Goal: Transaction & Acquisition: Book appointment/travel/reservation

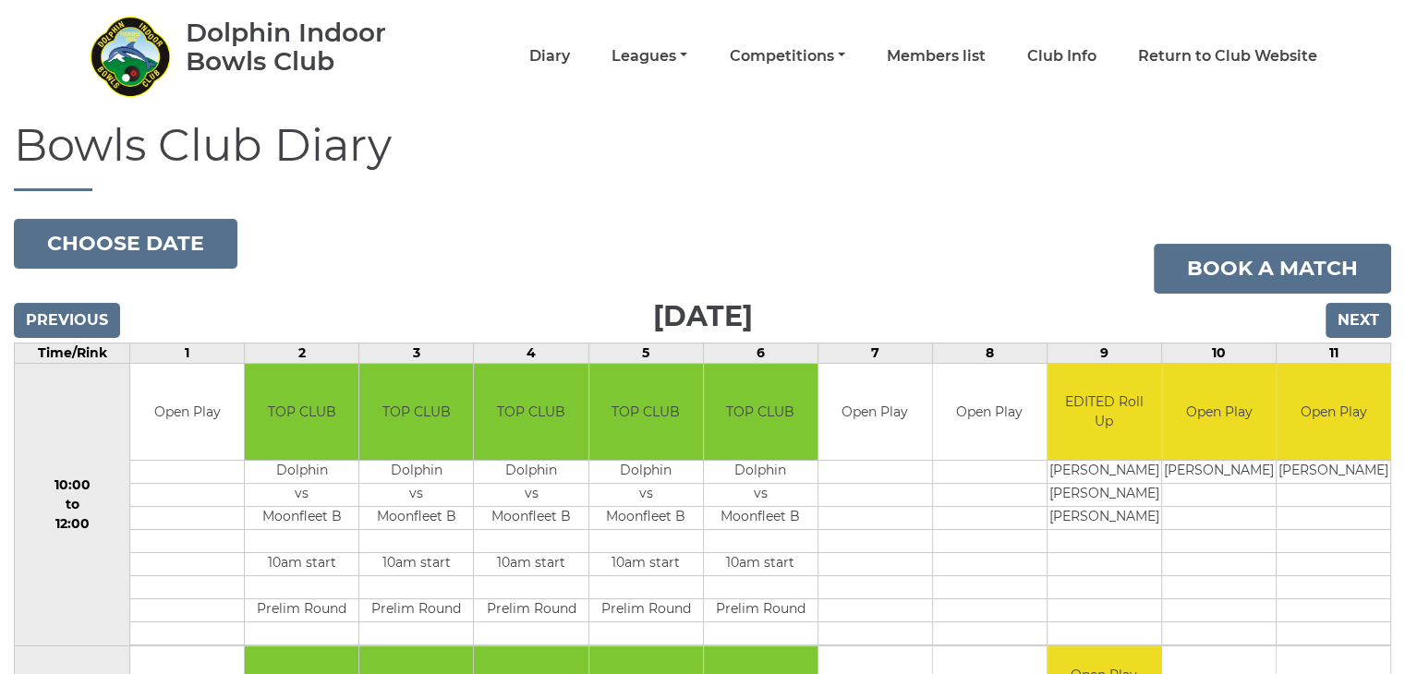
scroll to position [92, 0]
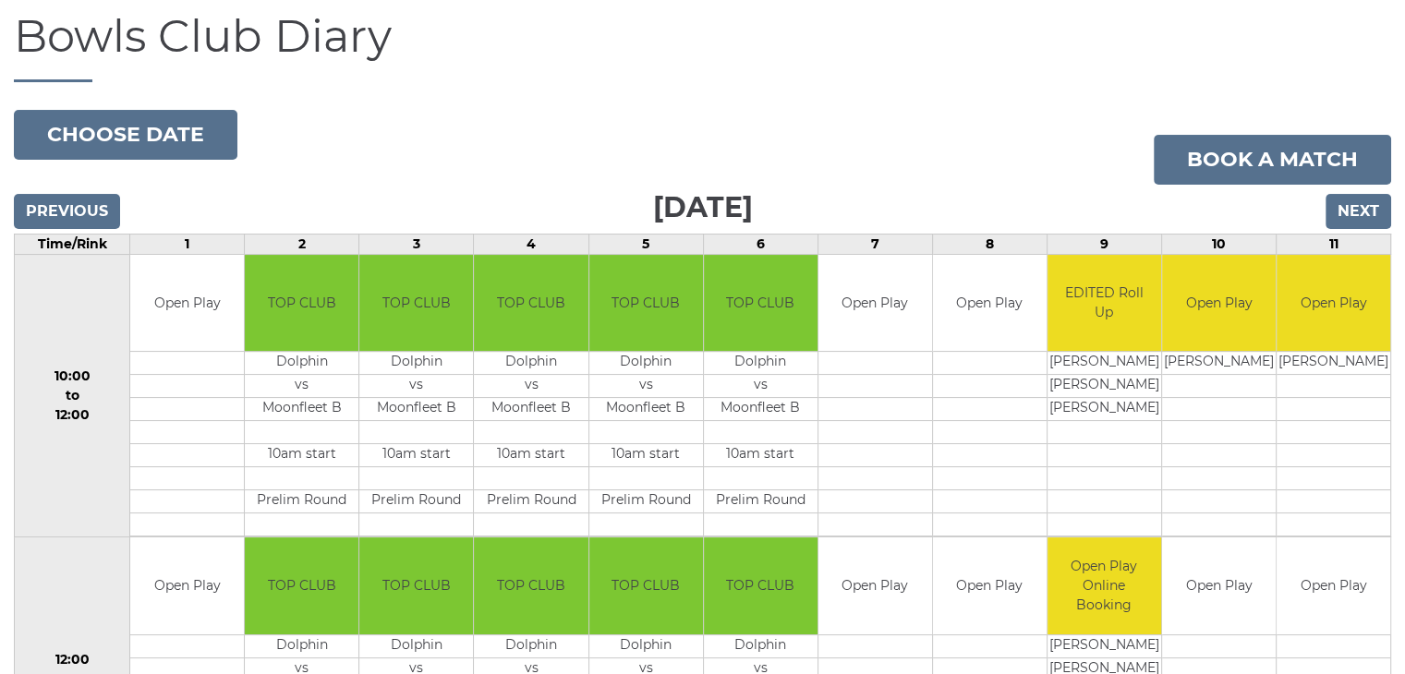
scroll to position [277, 0]
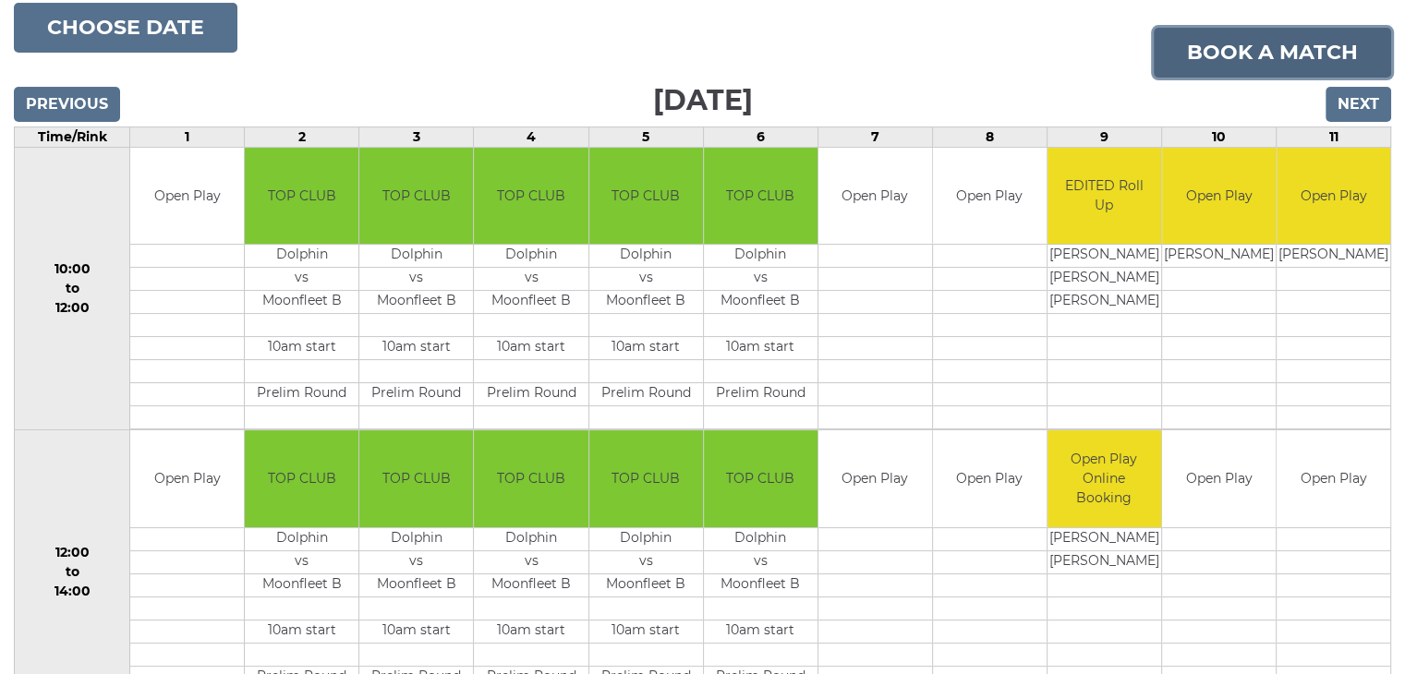
click at [1263, 51] on link "Book a match" at bounding box center [1271, 53] width 237 height 50
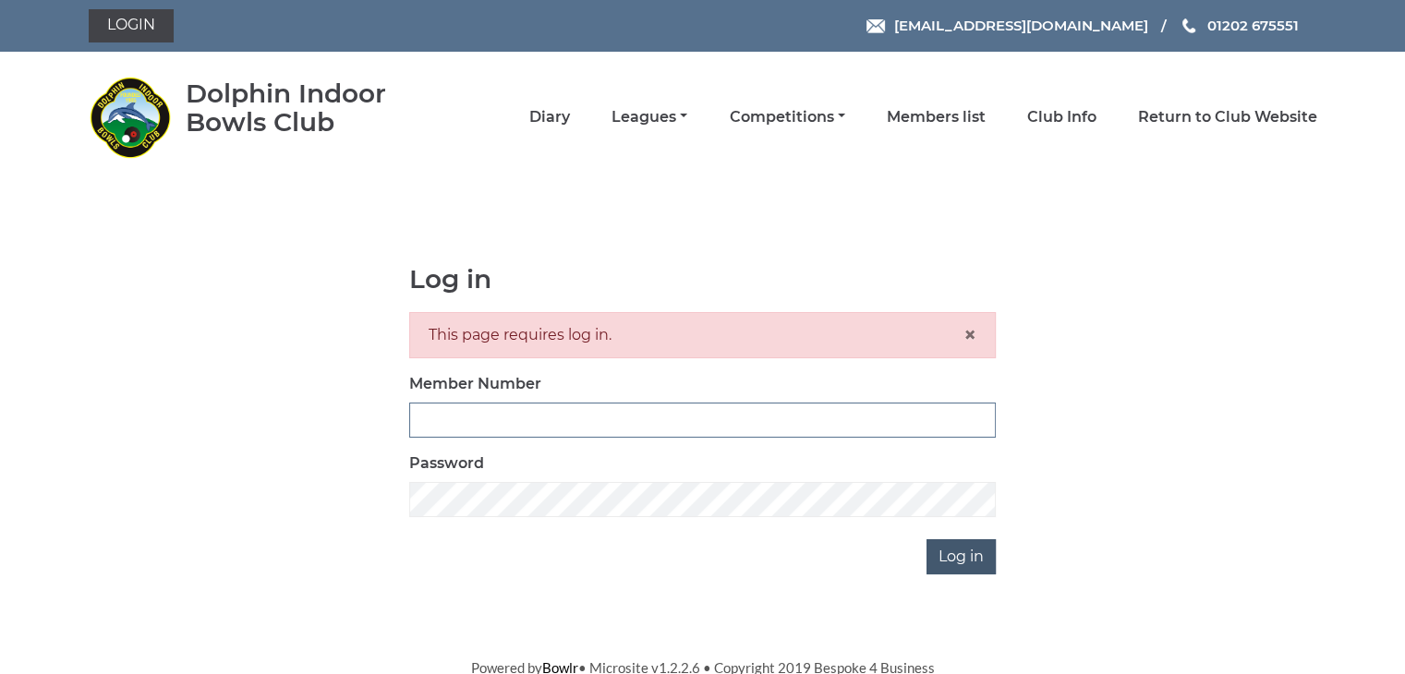
type input "3866"
click at [957, 551] on input "Log in" at bounding box center [960, 556] width 69 height 35
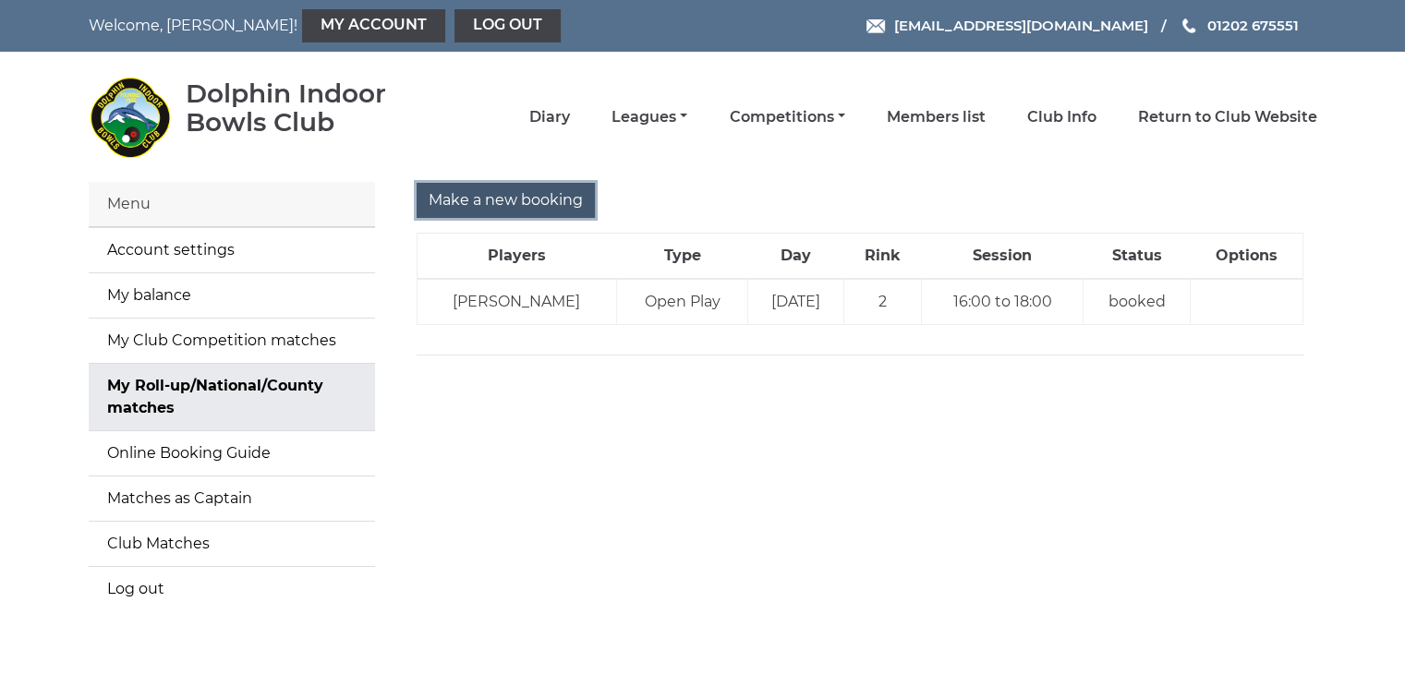
click at [537, 203] on input "Make a new booking" at bounding box center [506, 200] width 178 height 35
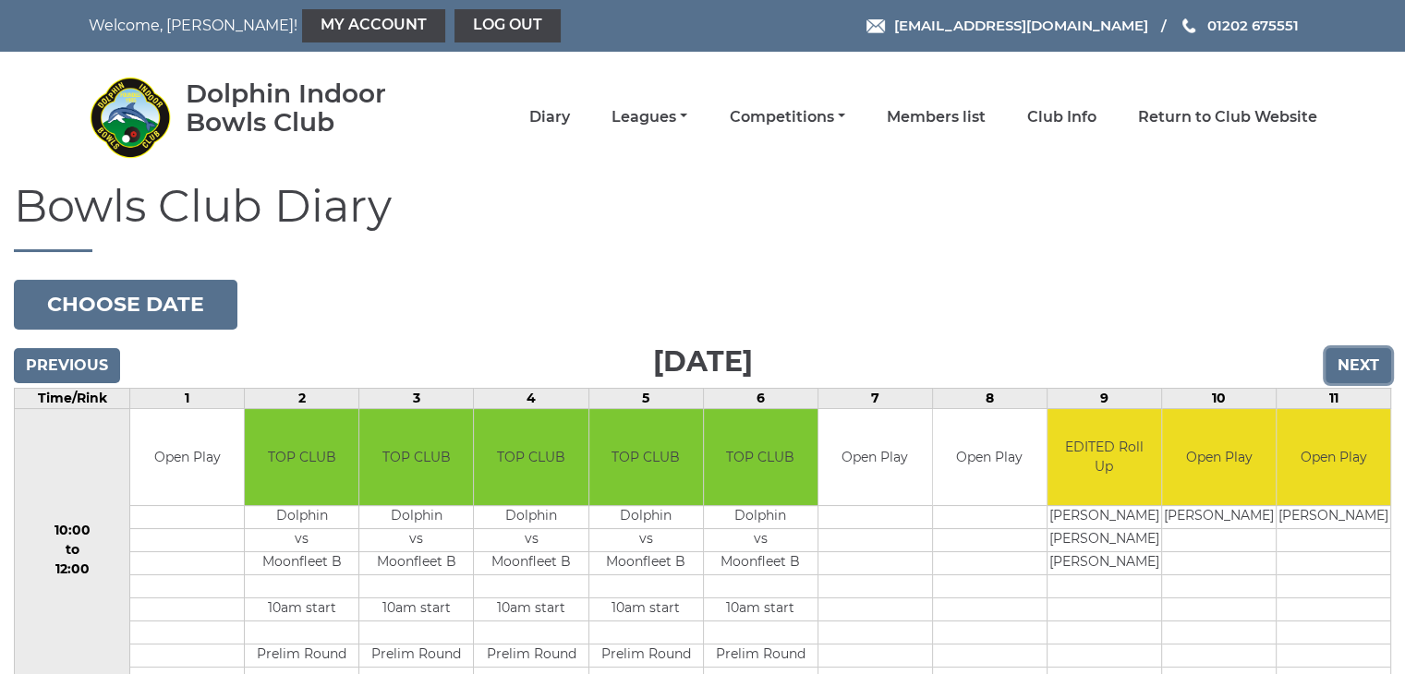
click at [1354, 362] on input "Next" at bounding box center [1358, 365] width 66 height 35
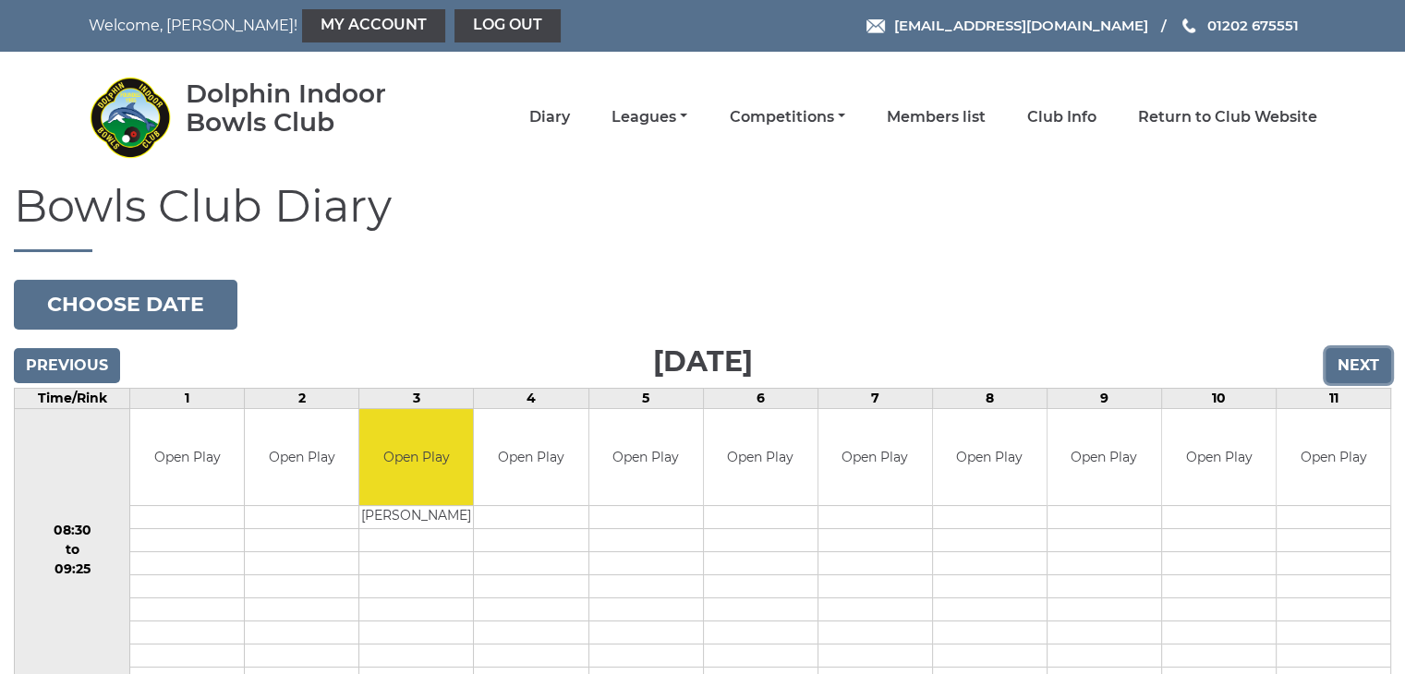
click at [1354, 367] on input "Next" at bounding box center [1358, 365] width 66 height 35
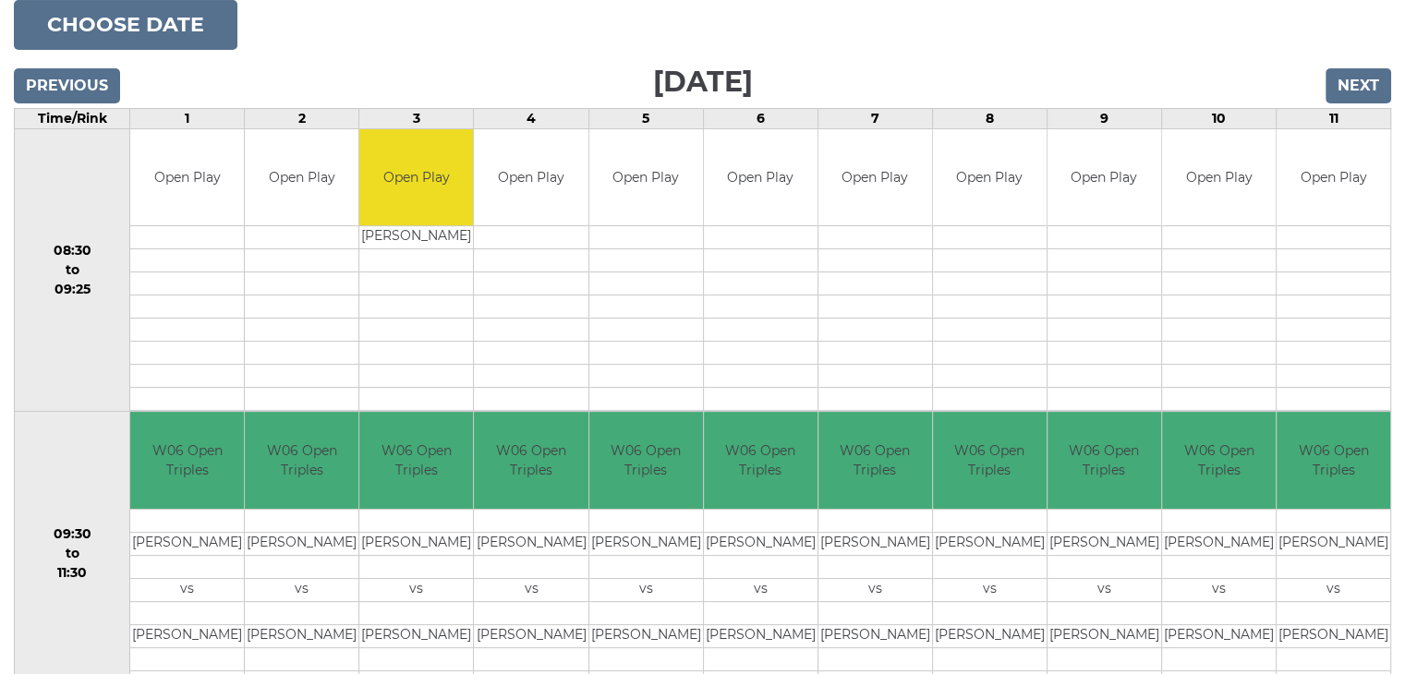
scroll to position [277, 0]
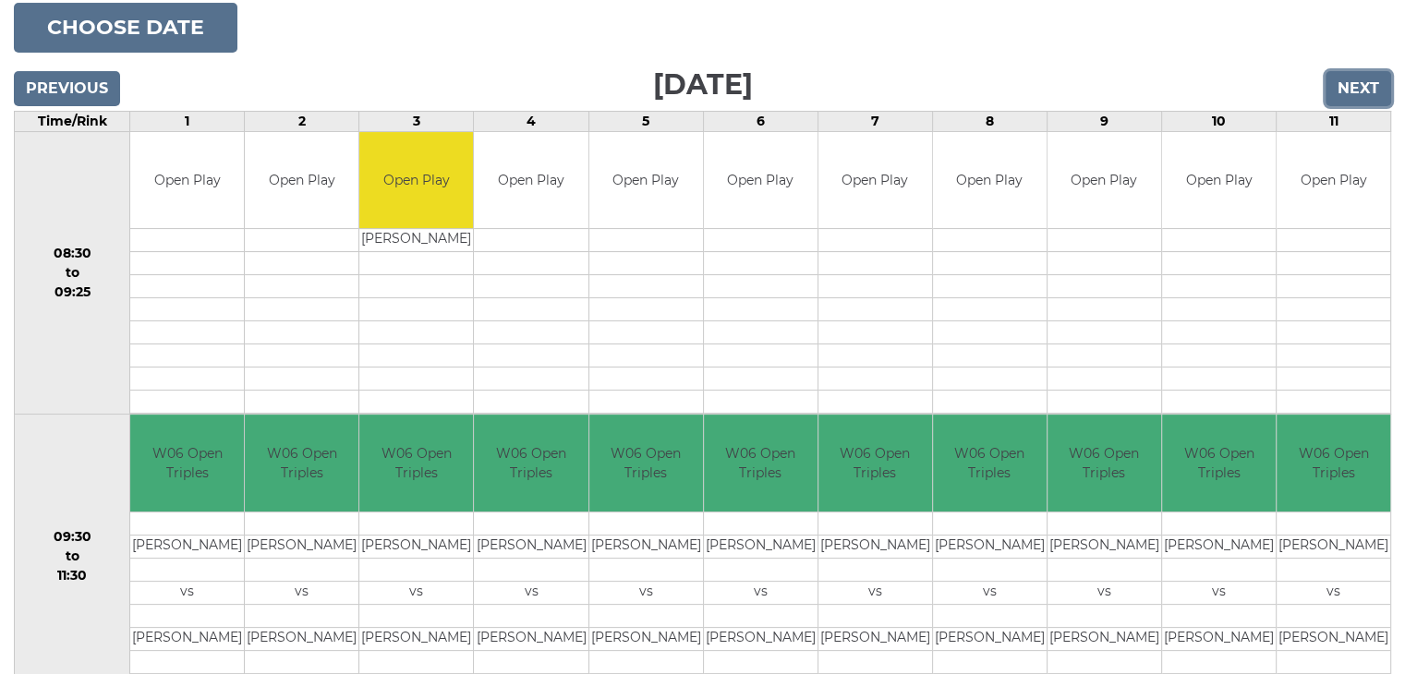
click at [1360, 91] on input "Next" at bounding box center [1358, 88] width 66 height 35
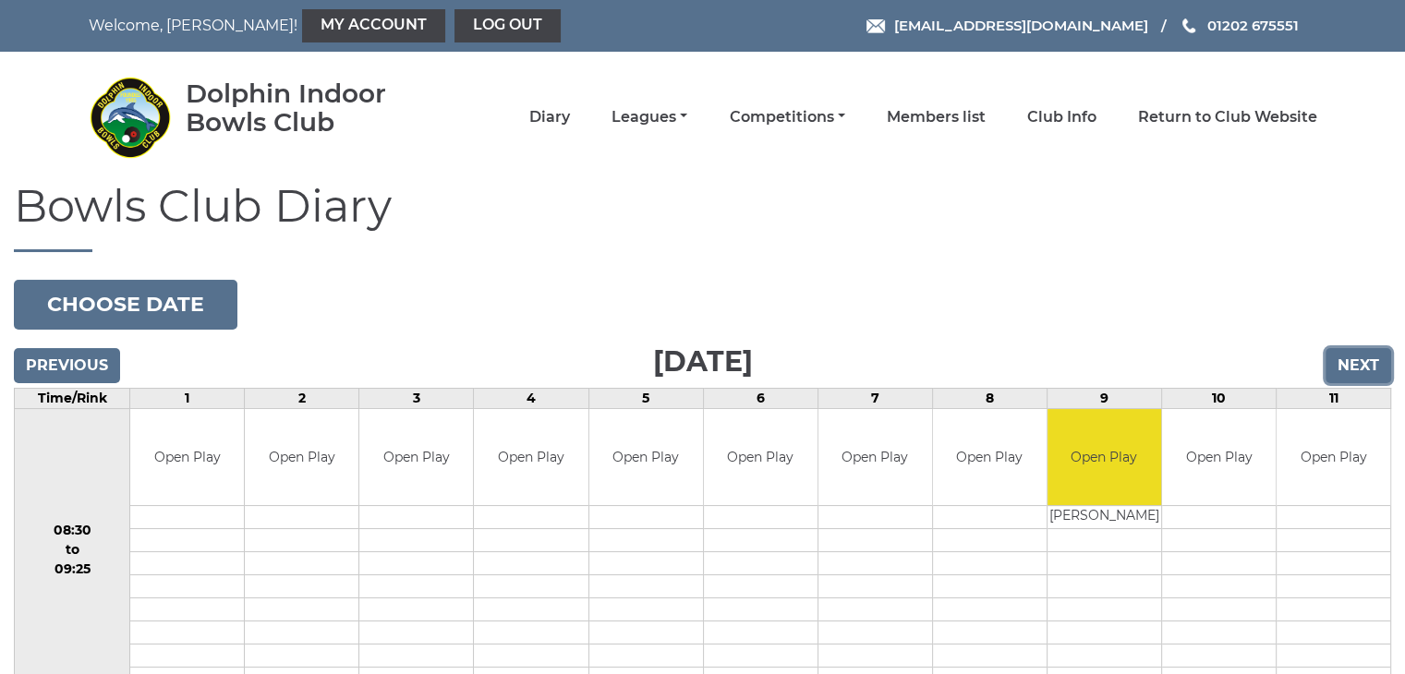
click at [1352, 365] on input "Next" at bounding box center [1358, 365] width 66 height 35
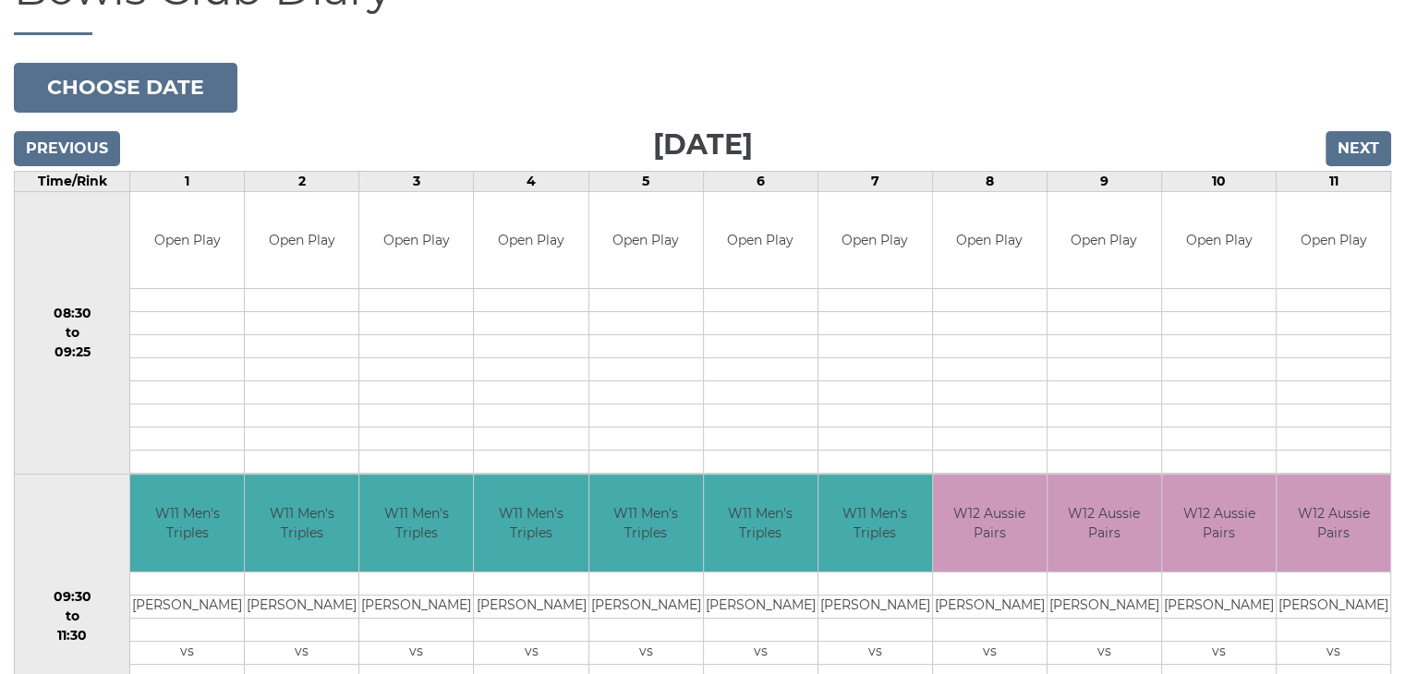
scroll to position [185, 0]
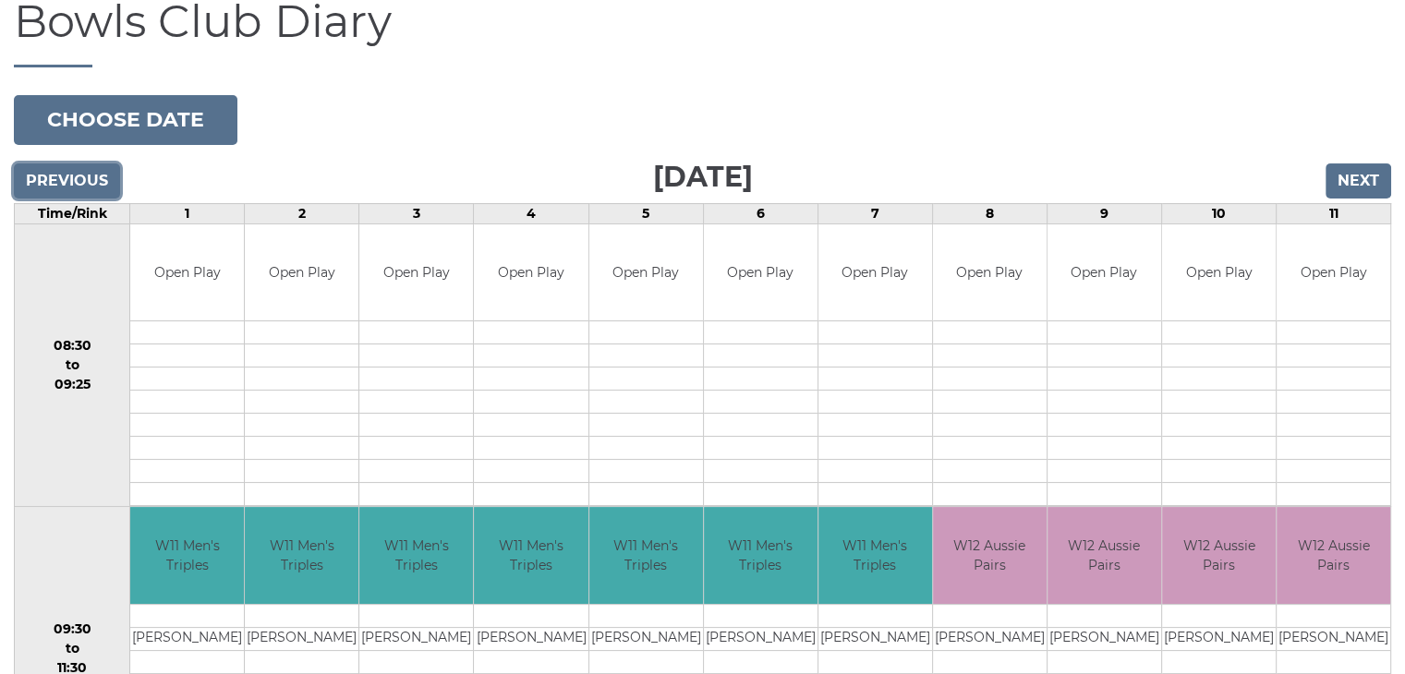
click at [69, 186] on input "Previous" at bounding box center [67, 180] width 106 height 35
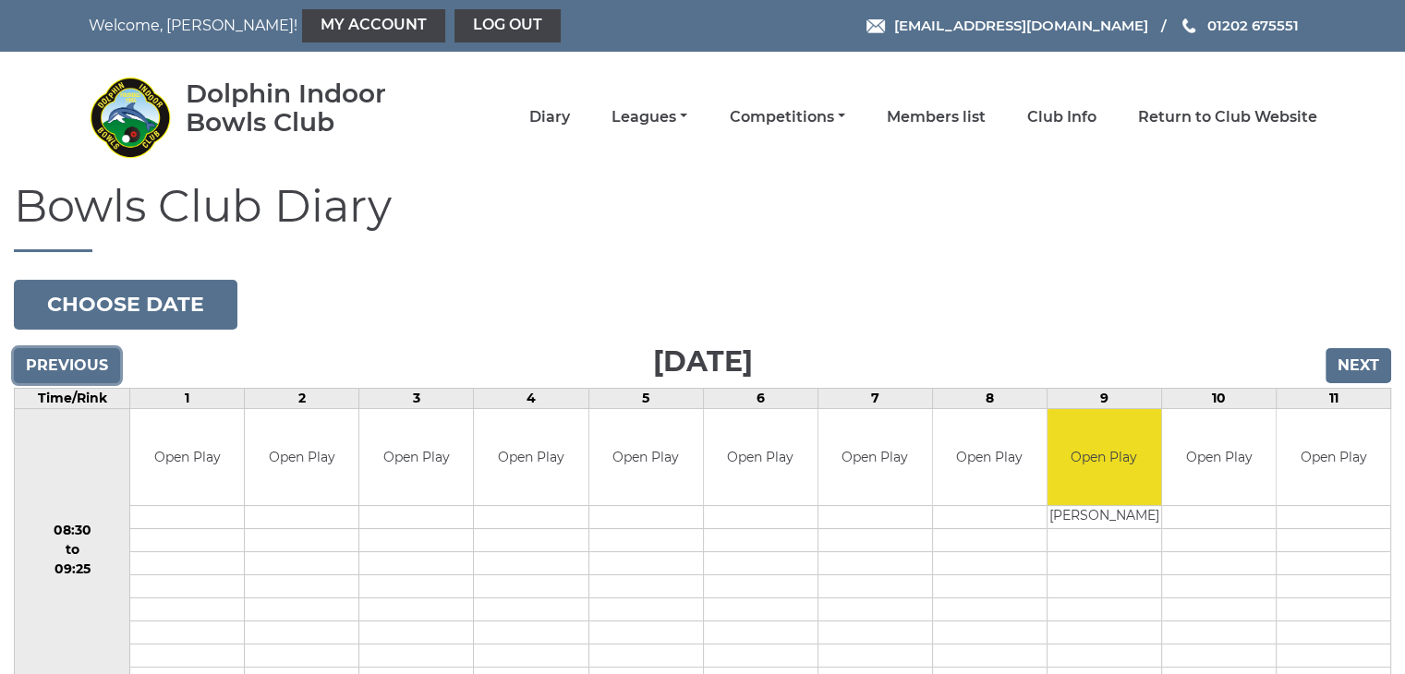
click at [77, 362] on input "Previous" at bounding box center [67, 365] width 106 height 35
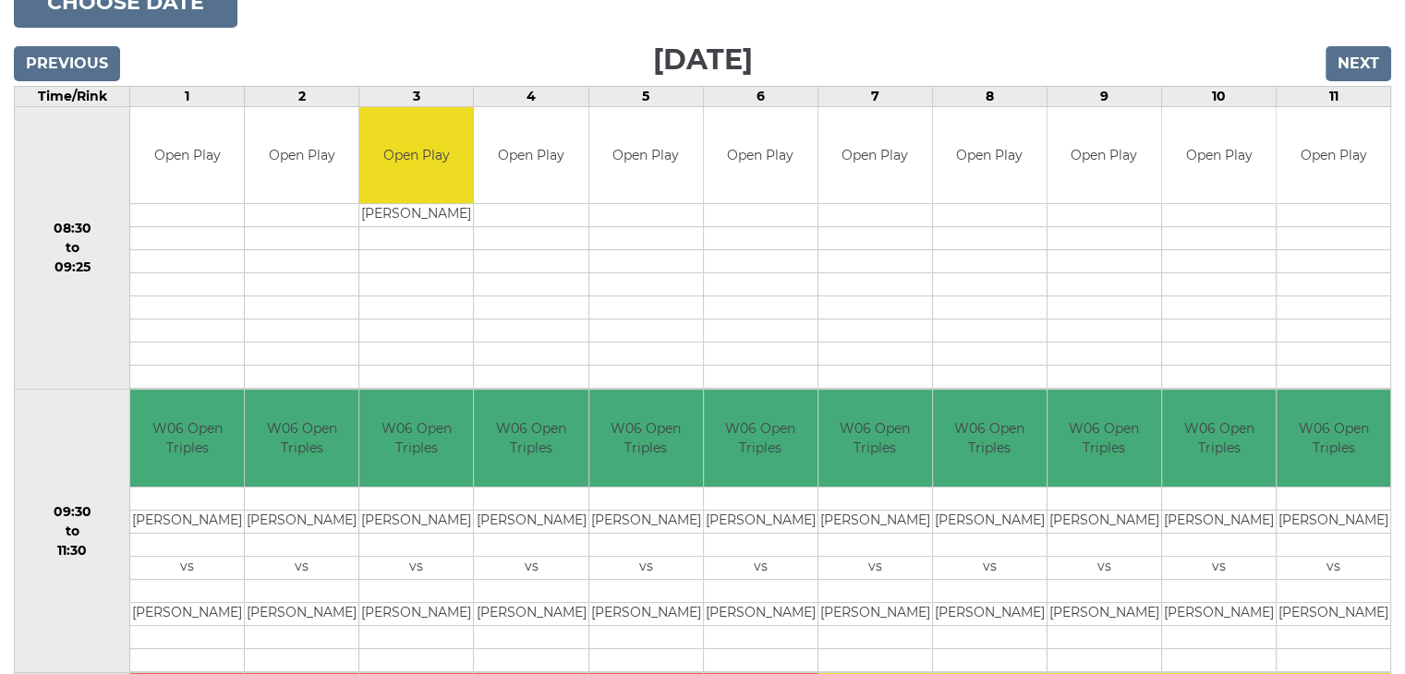
scroll to position [277, 0]
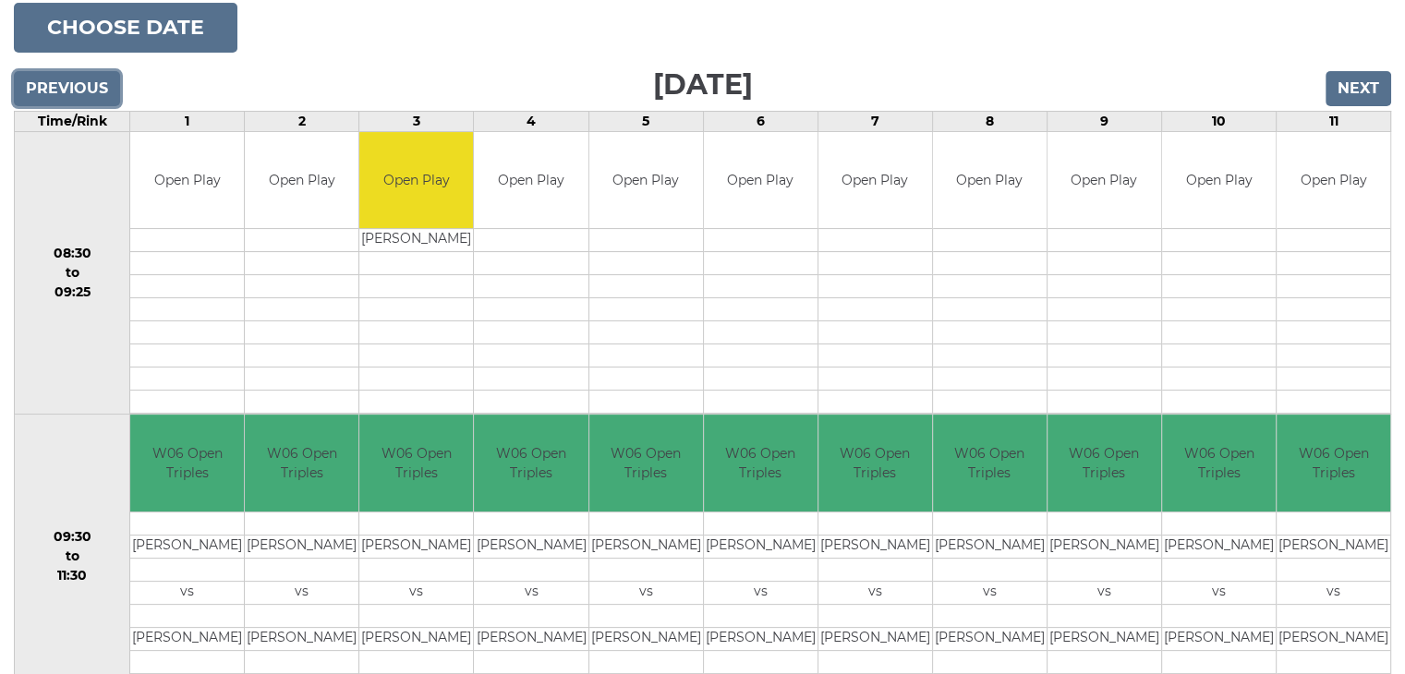
click at [48, 82] on input "Previous" at bounding box center [67, 88] width 106 height 35
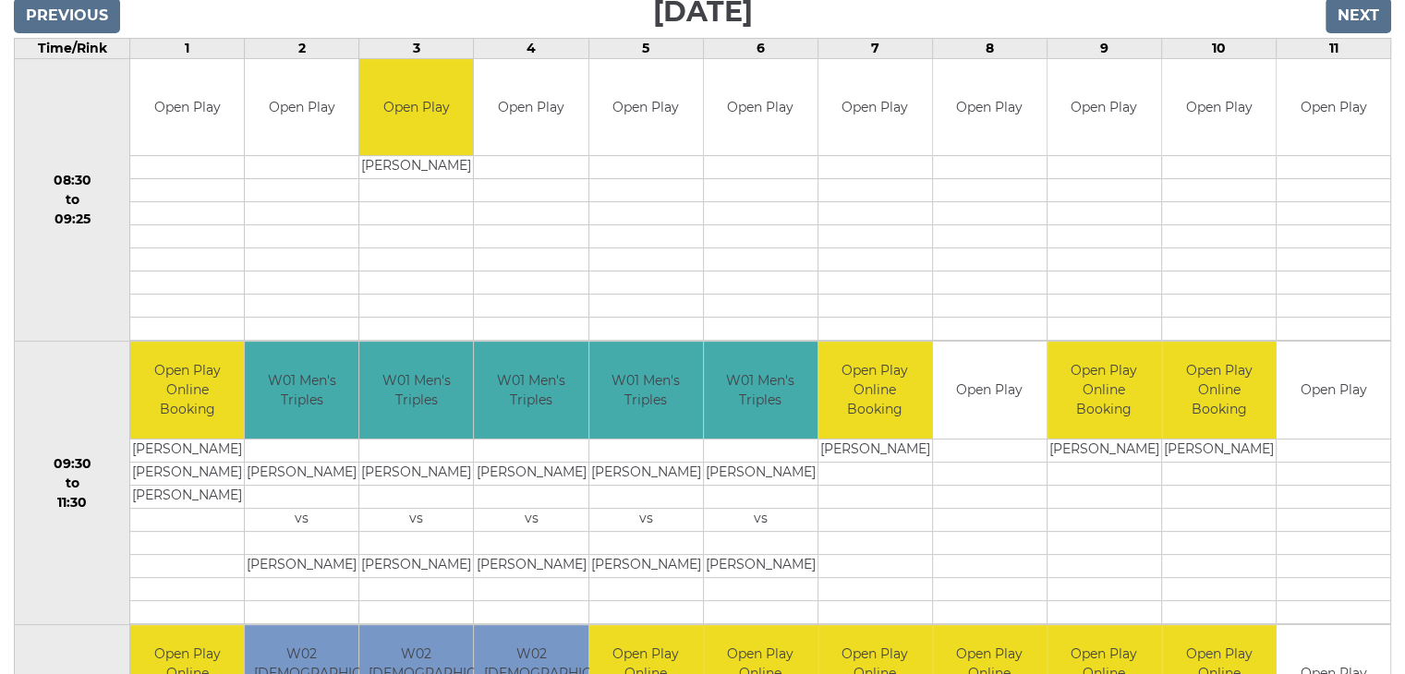
scroll to position [332, 0]
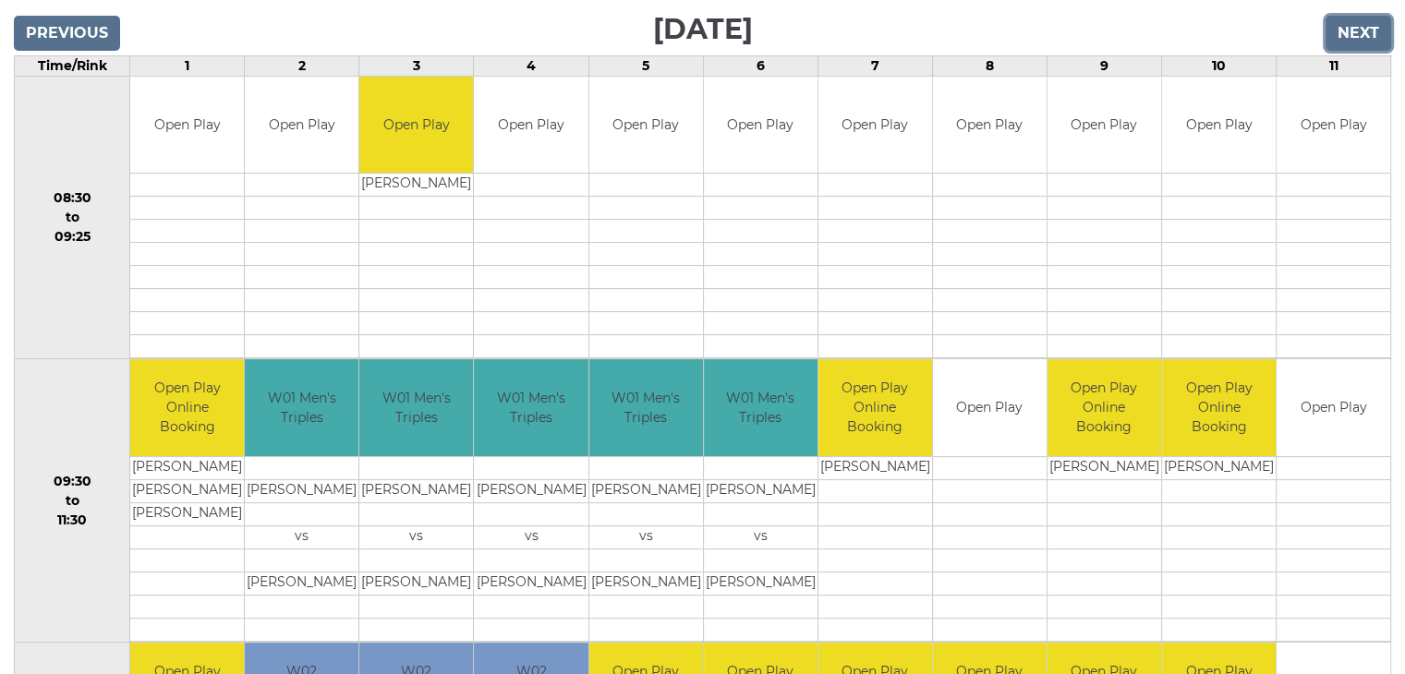
click at [1359, 25] on input "Next" at bounding box center [1358, 33] width 66 height 35
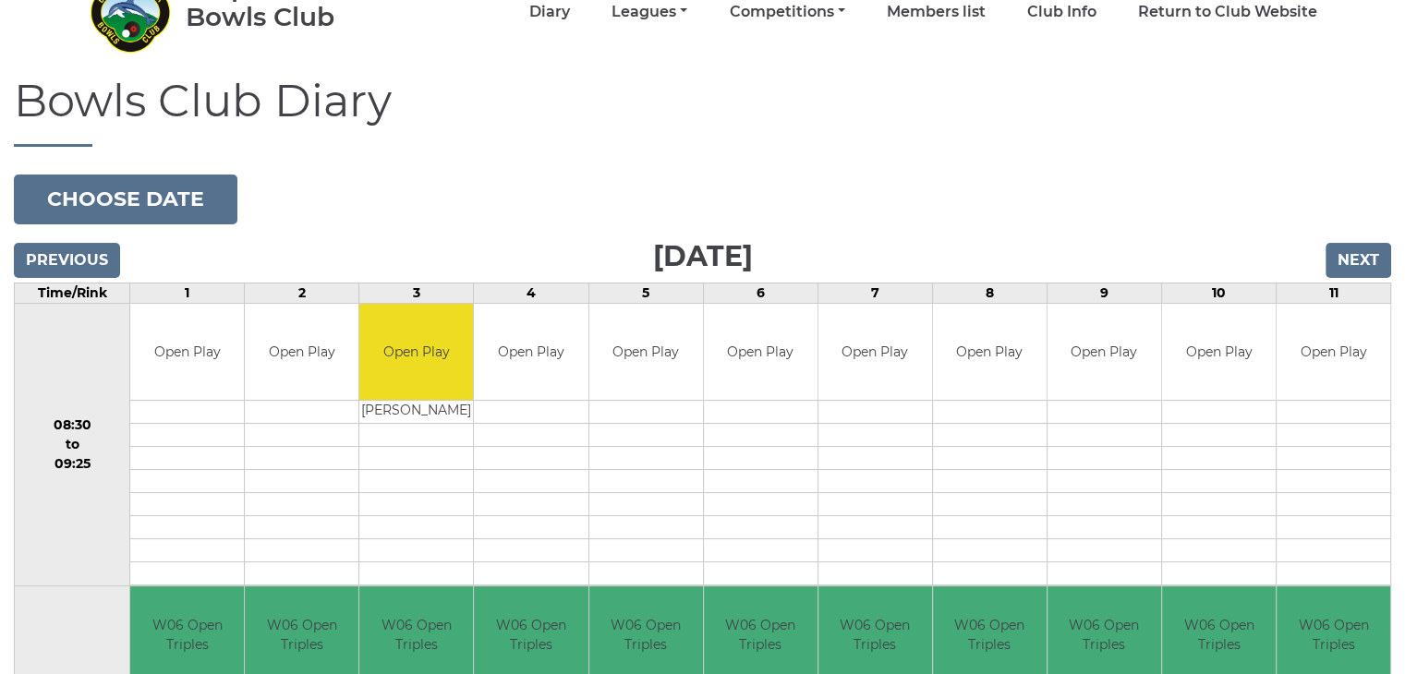
scroll to position [369, 0]
